Goal: Transaction & Acquisition: Purchase product/service

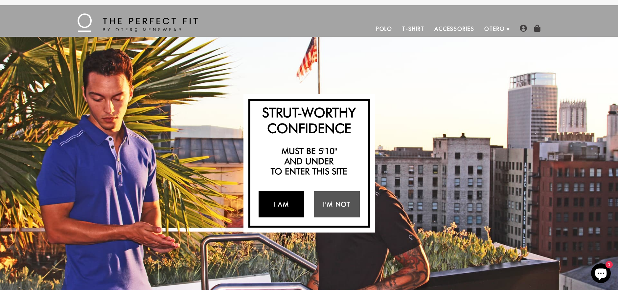
click at [274, 206] on link "I Am" at bounding box center [282, 204] width 46 height 26
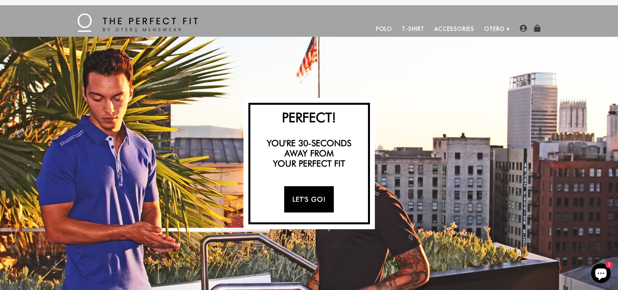
click at [303, 201] on link "Let's Go!" at bounding box center [309, 199] width 50 height 26
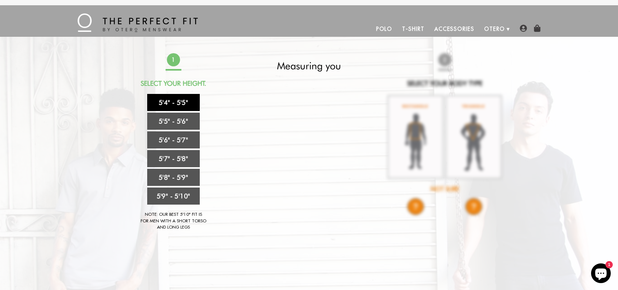
click at [170, 104] on link "5'4" - 5'5"" at bounding box center [173, 102] width 53 height 17
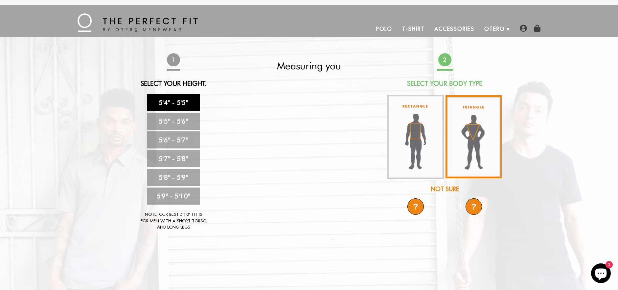
click at [476, 134] on img at bounding box center [473, 136] width 57 height 83
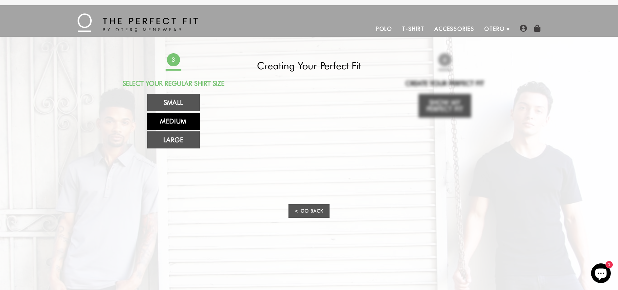
click at [171, 122] on link "Medium" at bounding box center [173, 121] width 53 height 17
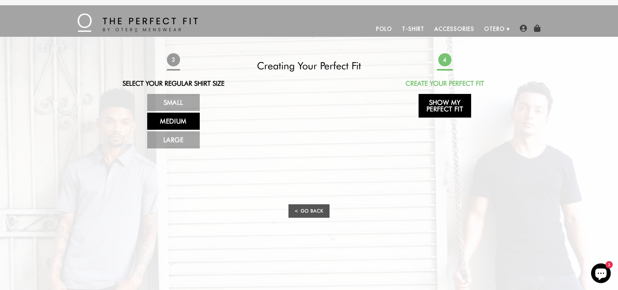
click at [442, 106] on link "Show My Perfect Fit" at bounding box center [445, 106] width 53 height 24
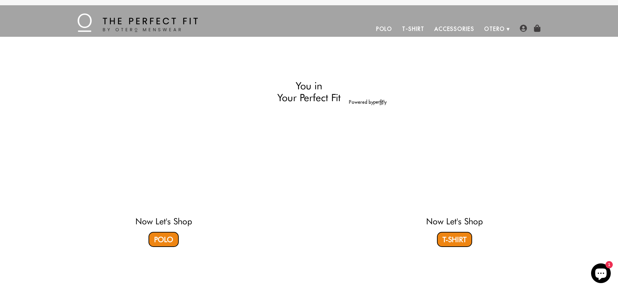
select select "triangle"
select select "M"
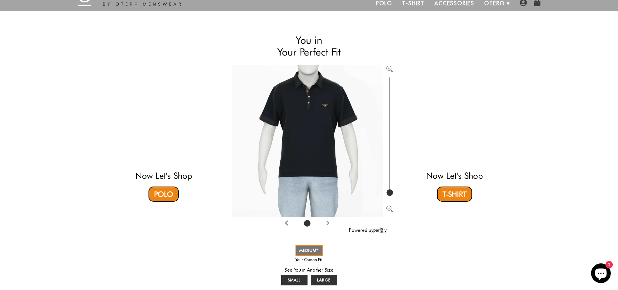
scroll to position [66, 0]
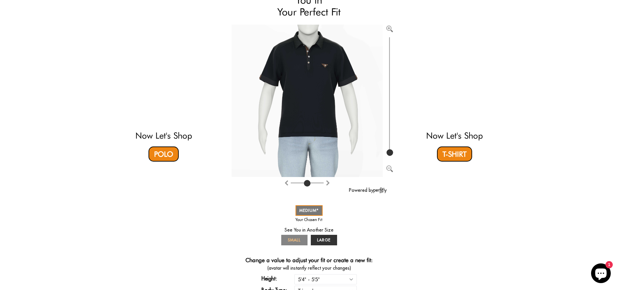
click at [292, 241] on span "SMALL" at bounding box center [294, 240] width 13 height 5
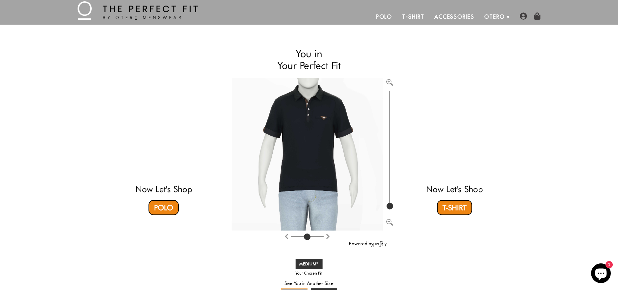
scroll to position [0, 0]
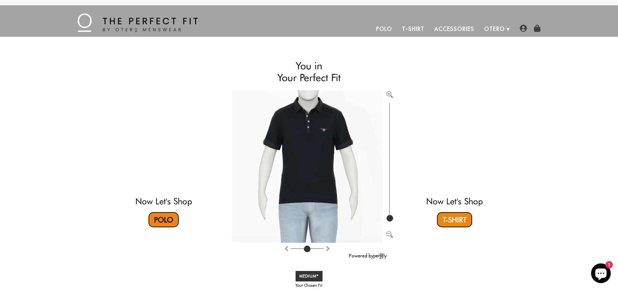
click at [157, 219] on link "Polo" at bounding box center [163, 219] width 30 height 15
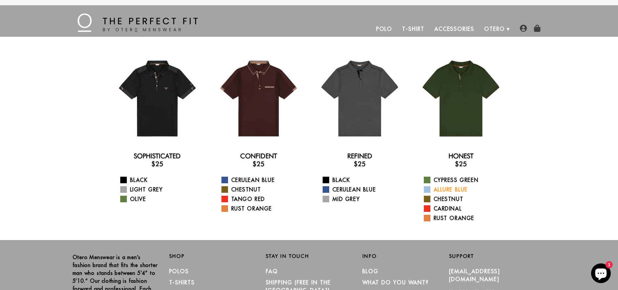
click at [443, 190] on link "Allure Blue" at bounding box center [465, 190] width 82 height 8
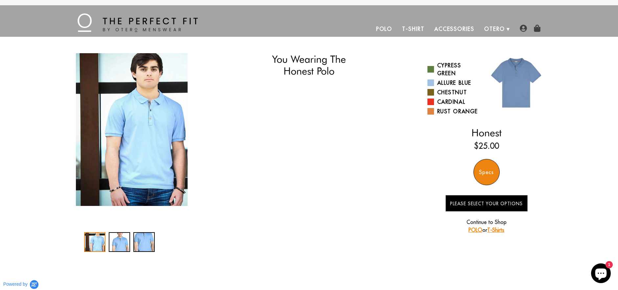
select select "triangle"
select select "M"
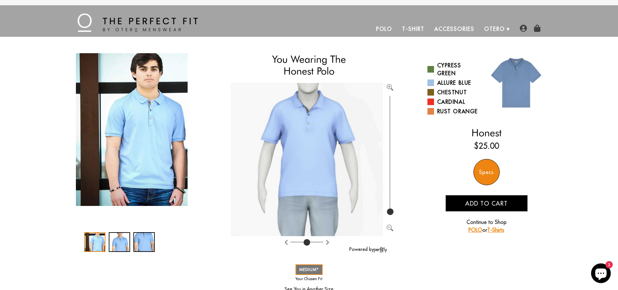
click at [456, 28] on link "Accessories" at bounding box center [454, 29] width 50 height 16
